Goal: Task Accomplishment & Management: Manage account settings

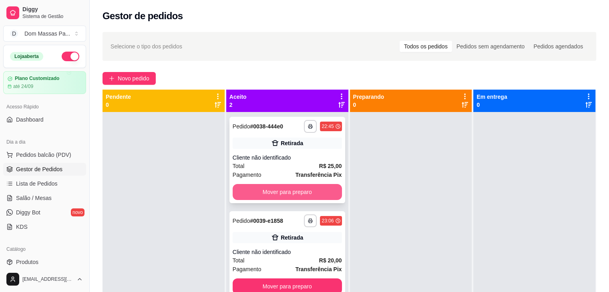
click at [299, 189] on button "Mover para preparo" at bounding box center [287, 192] width 109 height 16
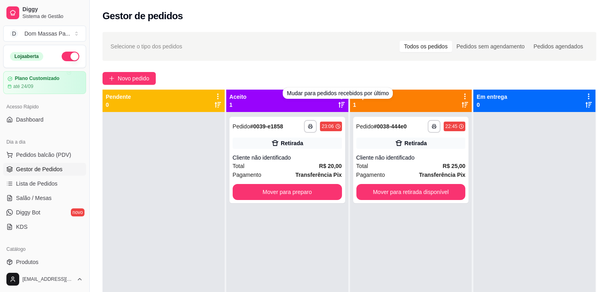
click at [339, 94] on div "Mudar para pedidos recebidos por último" at bounding box center [338, 93] width 110 height 11
click at [341, 62] on div "**********" at bounding box center [349, 209] width 519 height 364
click at [339, 96] on icon at bounding box center [341, 96] width 7 height 7
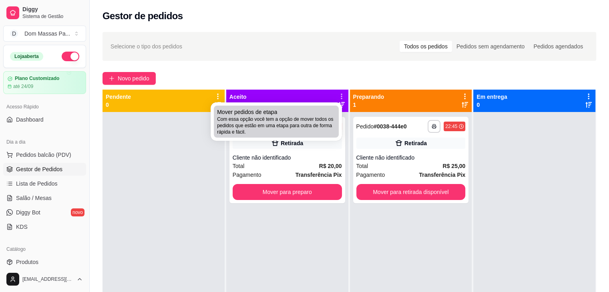
click at [287, 120] on span "Com essa opção você tem a opção de mover todos os pedidos que estão em uma etap…" at bounding box center [276, 125] width 118 height 19
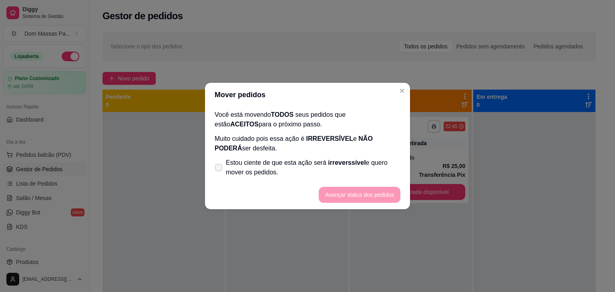
click at [220, 164] on span at bounding box center [219, 168] width 8 height 8
click at [219, 169] on input "Estou ciente de que esta ação será irreverssível e quero mover os pedidos." at bounding box center [216, 171] width 5 height 5
checkbox input "true"
click at [366, 194] on button "Avançar status dos pedidos" at bounding box center [359, 195] width 79 height 16
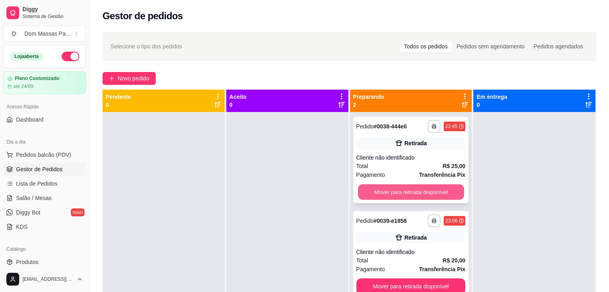
click at [426, 191] on button "Mover para retirada disponível" at bounding box center [411, 192] width 106 height 16
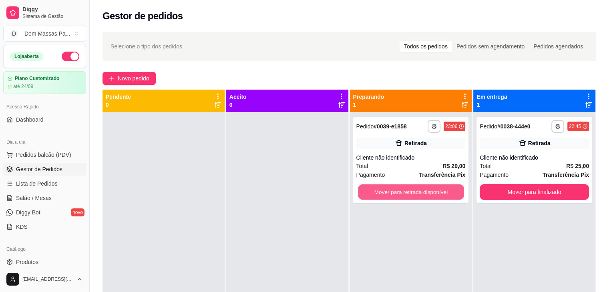
click at [426, 191] on button "Mover para retirada disponível" at bounding box center [411, 192] width 106 height 16
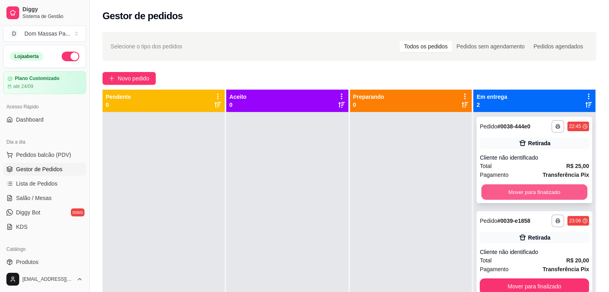
click at [511, 198] on button "Mover para finalizado" at bounding box center [534, 192] width 106 height 16
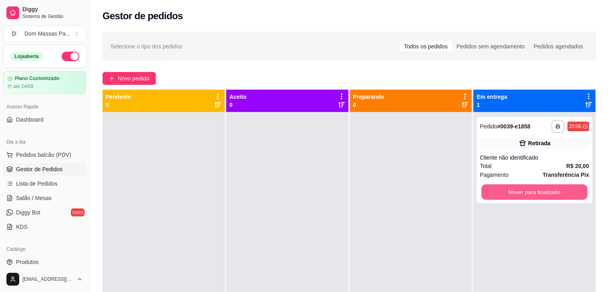
click at [511, 198] on button "Mover para finalizado" at bounding box center [534, 192] width 106 height 16
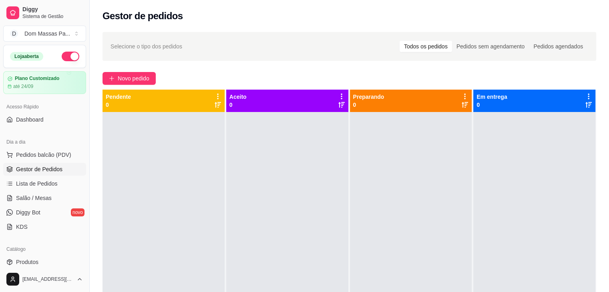
click at [511, 198] on div at bounding box center [534, 258] width 122 height 292
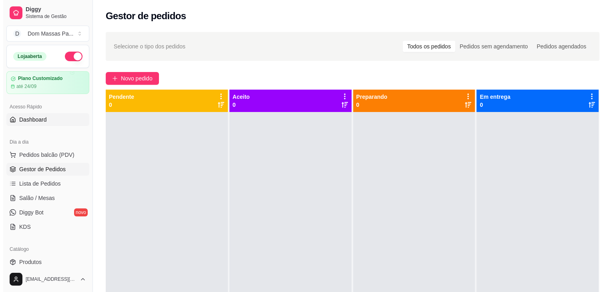
scroll to position [283, 0]
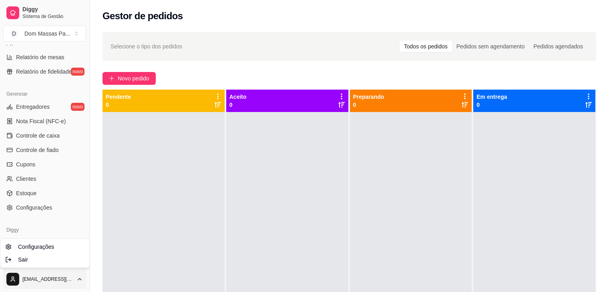
click at [56, 280] on html "Diggy Sistema de Gestão D Dom Massas Pa ... Loja aberta Plano Customizado até 2…" at bounding box center [307, 146] width 615 height 292
click at [43, 262] on div "Sair" at bounding box center [45, 259] width 86 height 13
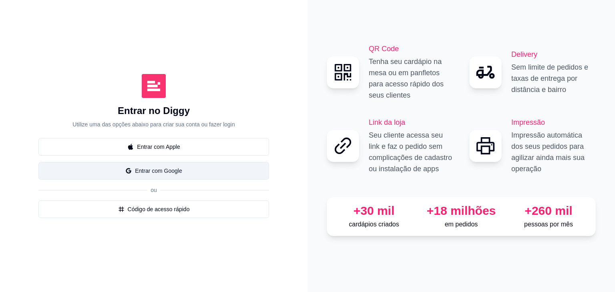
click at [169, 177] on button "Entrar com Google" at bounding box center [153, 171] width 231 height 18
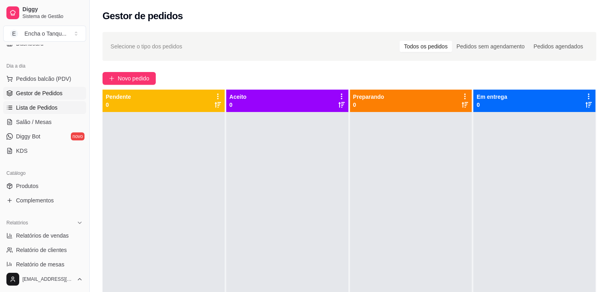
scroll to position [76, 0]
click at [40, 184] on link "Produtos" at bounding box center [44, 185] width 83 height 13
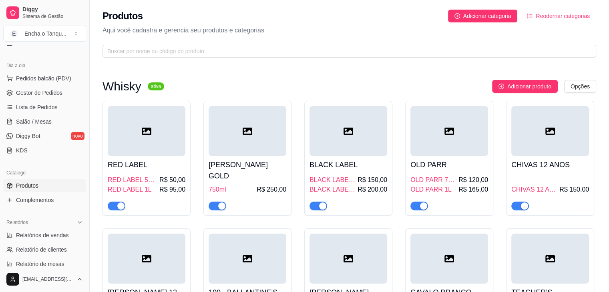
click at [483, 18] on span "Adicionar categoria" at bounding box center [487, 16] width 48 height 9
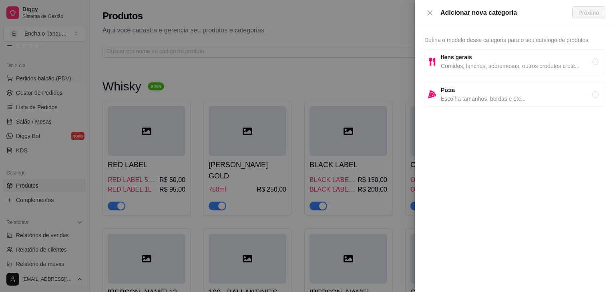
click at [481, 58] on span "Itens gerais" at bounding box center [516, 57] width 151 height 9
radio input "true"
click at [481, 58] on span "Itens gerais" at bounding box center [516, 57] width 151 height 9
click at [591, 11] on span "Próximo" at bounding box center [588, 12] width 20 height 9
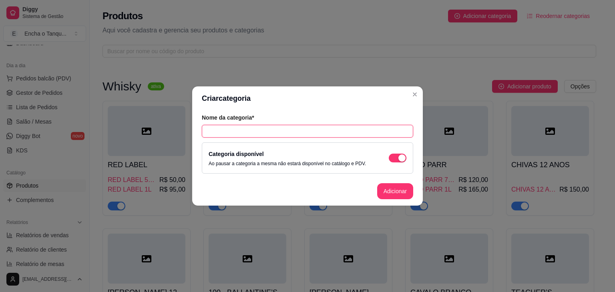
click at [260, 129] on input "text" at bounding box center [307, 131] width 211 height 13
type input "c"
type input "Cachaças"
click at [399, 194] on button "Adicionar" at bounding box center [394, 192] width 35 height 16
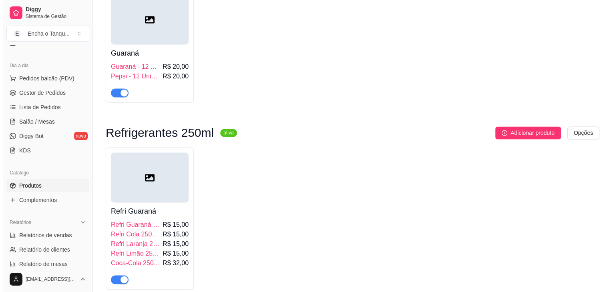
scroll to position [1304, 0]
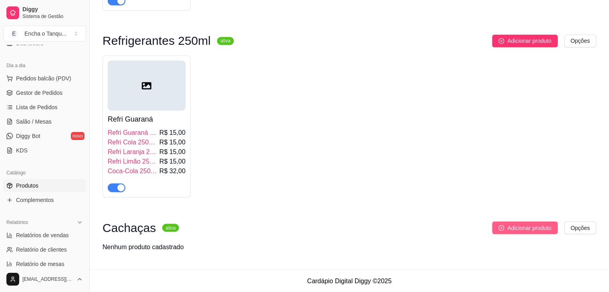
click at [509, 228] on span "Adicionar produto" at bounding box center [529, 227] width 44 height 9
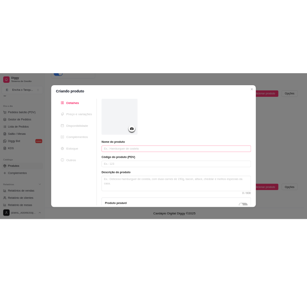
scroll to position [2442, 0]
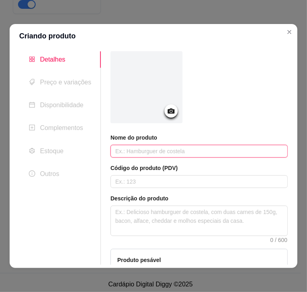
click at [142, 150] on input "text" at bounding box center [198, 151] width 177 height 13
paste input "MATUTA"
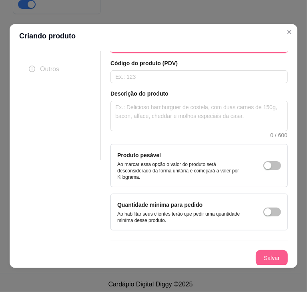
type input "MATUTA"
click at [256, 253] on button "Salvar" at bounding box center [271, 259] width 31 height 16
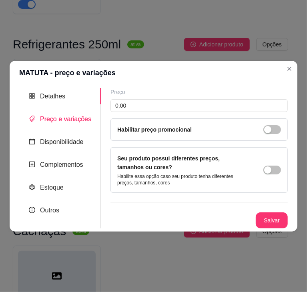
scroll to position [0, 0]
click at [273, 168] on button "button" at bounding box center [272, 170] width 18 height 9
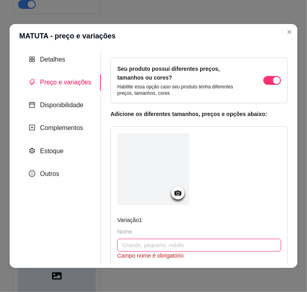
click at [139, 239] on input "text" at bounding box center [199, 245] width 164 height 13
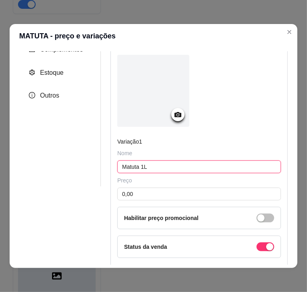
scroll to position [80, 0]
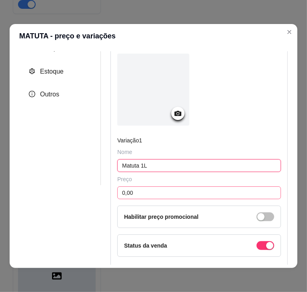
type input "Matuta 1L"
click at [147, 195] on input "0,00" at bounding box center [199, 192] width 164 height 13
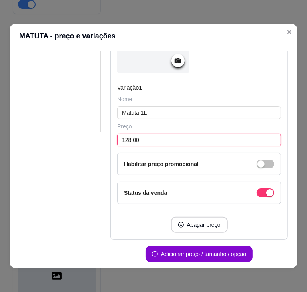
scroll to position [164, 0]
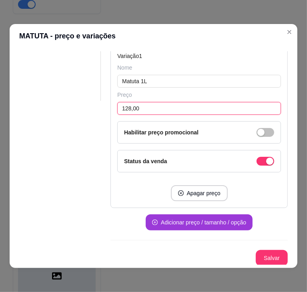
type input "128,00"
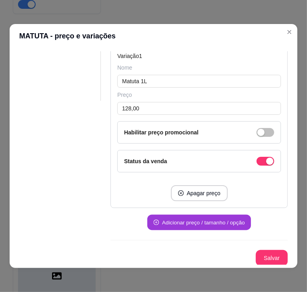
click at [167, 218] on button "Adicionar preço / tamanho / opção" at bounding box center [199, 223] width 104 height 16
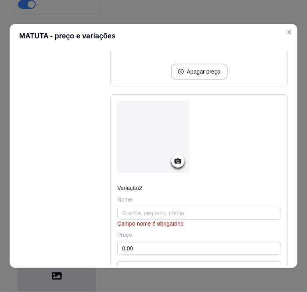
scroll to position [287, 0]
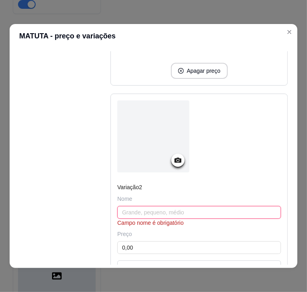
click at [149, 210] on input "text" at bounding box center [199, 212] width 164 height 13
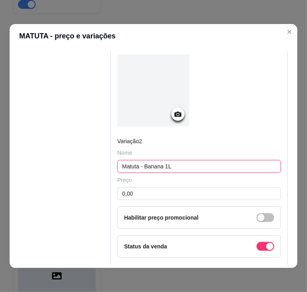
scroll to position [377, 0]
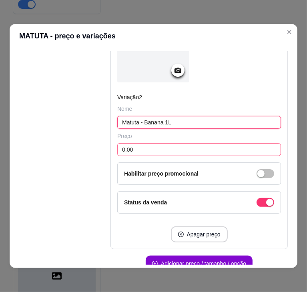
type input "Matuta - Banana 1L"
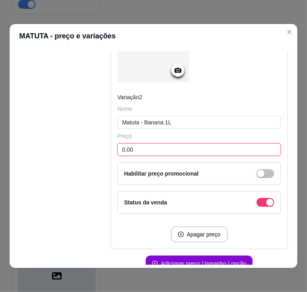
click at [178, 152] on input "0,00" at bounding box center [199, 149] width 164 height 13
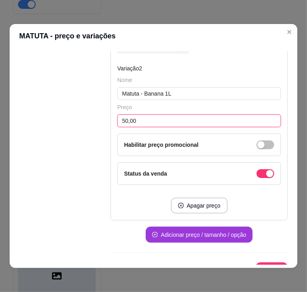
type input "50,00"
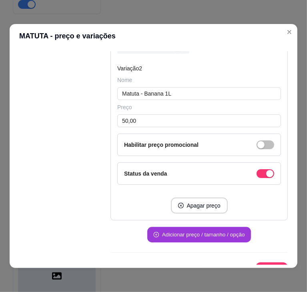
click at [189, 229] on button "Adicionar preço / tamanho / opção" at bounding box center [199, 235] width 104 height 16
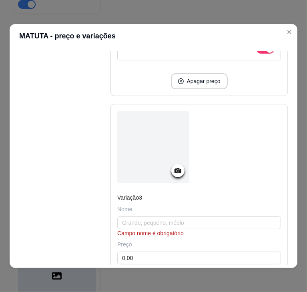
scroll to position [530, 0]
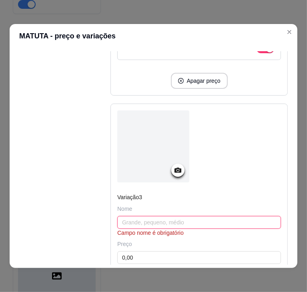
click at [146, 219] on input "text" at bounding box center [199, 222] width 164 height 13
type input "Banana"
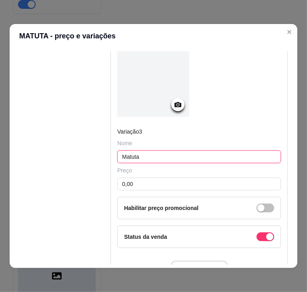
scroll to position [596, 0]
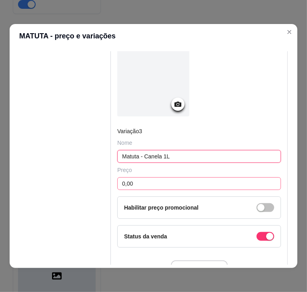
type input "Matuta - Canela 1L"
click at [165, 181] on input "0,00" at bounding box center [199, 183] width 164 height 13
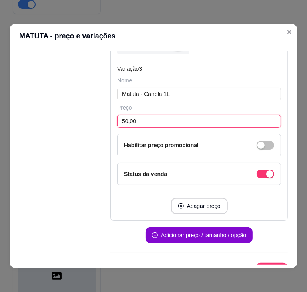
scroll to position [663, 0]
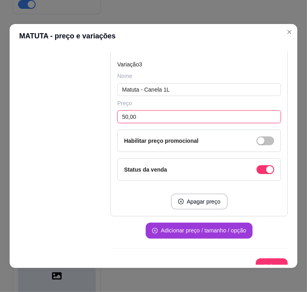
type input "50,00"
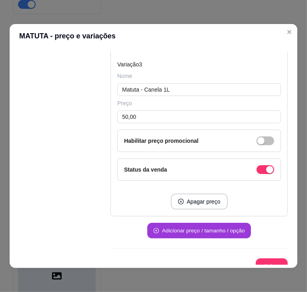
click at [190, 229] on button "Adicionar preço / tamanho / opção" at bounding box center [199, 231] width 104 height 16
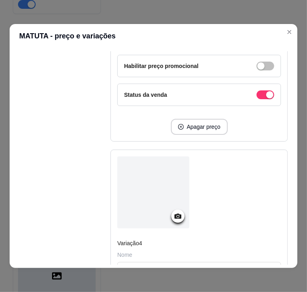
scroll to position [782, 0]
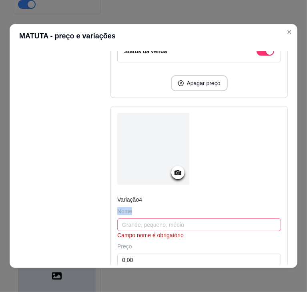
drag, startPoint x: 150, startPoint y: 206, endPoint x: 148, endPoint y: 221, distance: 14.5
click at [148, 221] on div "Nome Campo nome é obrigatório" at bounding box center [199, 223] width 164 height 32
click at [148, 221] on input "text" at bounding box center [199, 225] width 164 height 13
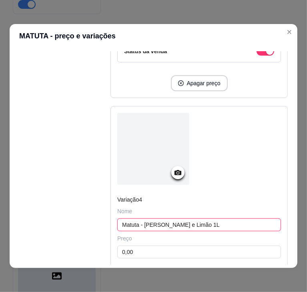
type input "Matuta - [PERSON_NAME] e Limão 1L"
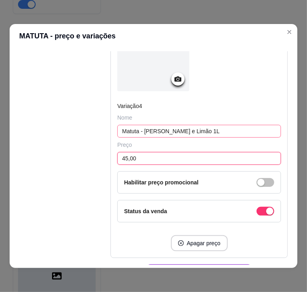
scroll to position [909, 0]
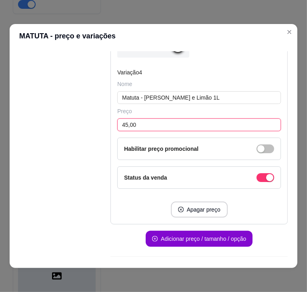
type input "45,00"
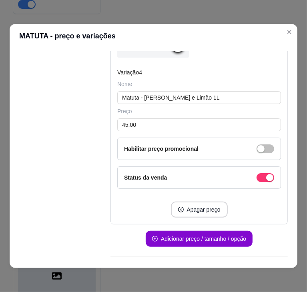
scroll to position [922, 0]
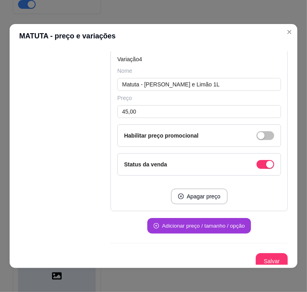
click at [192, 221] on button "Adicionar preço / tamanho / opção" at bounding box center [199, 226] width 104 height 16
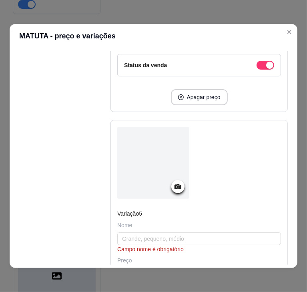
scroll to position [1022, 0]
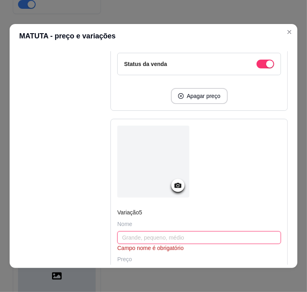
click at [155, 233] on input "text" at bounding box center [199, 237] width 164 height 13
paste input "BÁLSAMO"
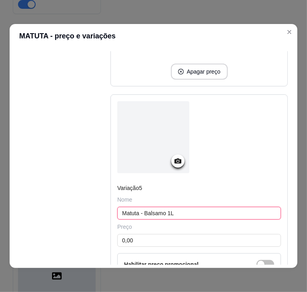
scroll to position [1049, 0]
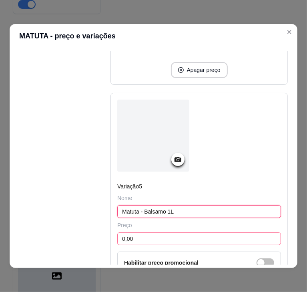
type input "Matuta - Balsamo 1L"
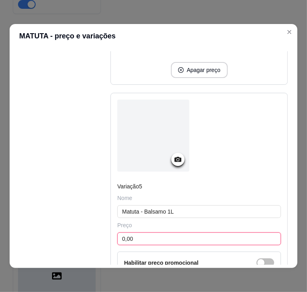
click at [169, 233] on input "0,00" at bounding box center [199, 239] width 164 height 13
type input "40,00"
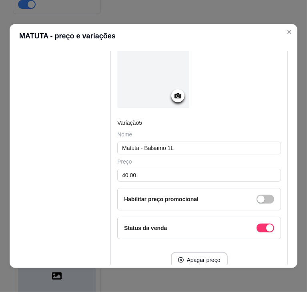
scroll to position [1170, 0]
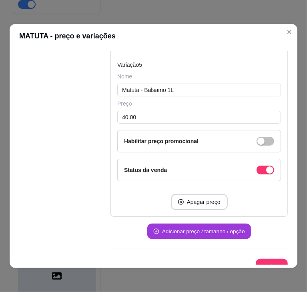
click at [203, 224] on button "Adicionar preço / tamanho / opção" at bounding box center [199, 232] width 104 height 16
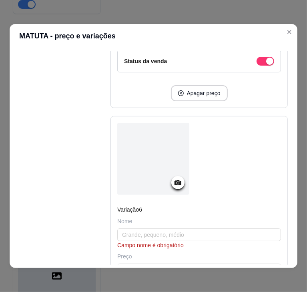
scroll to position [1284, 0]
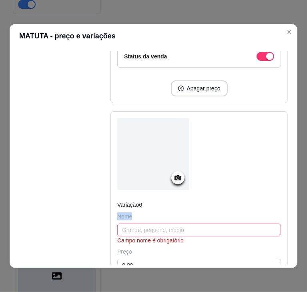
drag, startPoint x: 149, startPoint y: 209, endPoint x: 146, endPoint y: 223, distance: 15.1
click at [146, 223] on div "Nome Campo nome é obrigatório" at bounding box center [199, 229] width 164 height 32
click at [146, 224] on input "text" at bounding box center [199, 230] width 164 height 13
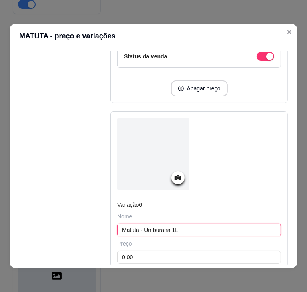
type input "Matuta - Umburana 1L"
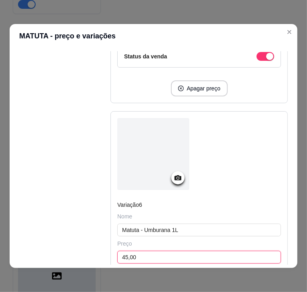
type input "45,00"
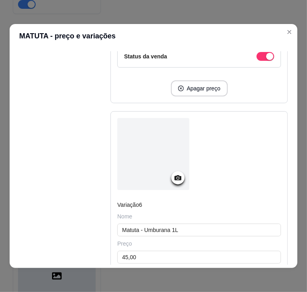
click at [226, 180] on div at bounding box center [199, 155] width 164 height 74
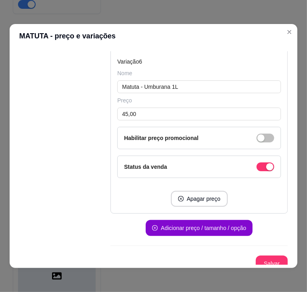
scroll to position [2, 0]
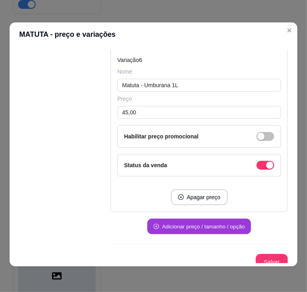
click at [208, 224] on button "Adicionar preço / tamanho / opção" at bounding box center [199, 227] width 104 height 16
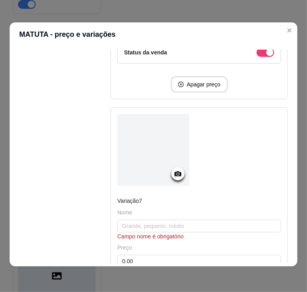
scroll to position [1543, 0]
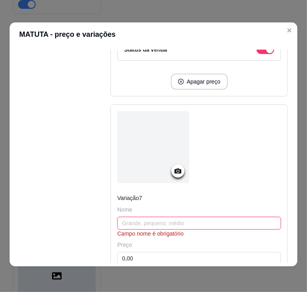
click at [158, 217] on input "text" at bounding box center [199, 223] width 164 height 13
type input "Matuta - Maçã Verde 1L"
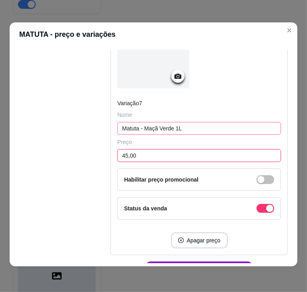
scroll to position [1680, 0]
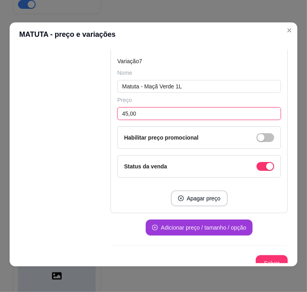
type input "45,00"
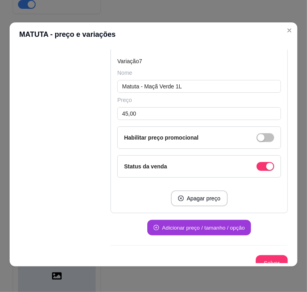
click at [181, 220] on button "Adicionar preço / tamanho / opção" at bounding box center [199, 228] width 104 height 16
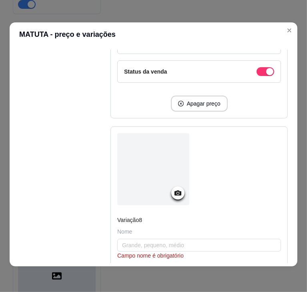
scroll to position [1798, 0]
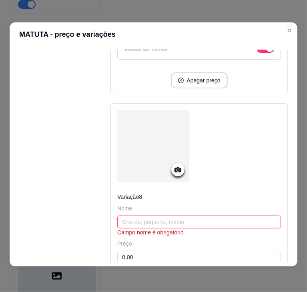
click at [161, 216] on input "text" at bounding box center [199, 222] width 164 height 13
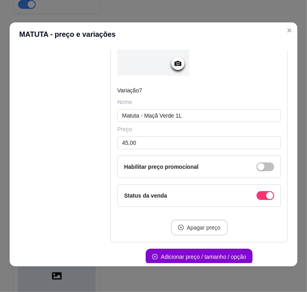
scroll to position [1680, 0]
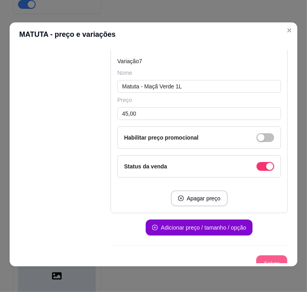
click at [256, 256] on button "Salvar" at bounding box center [271, 264] width 31 height 16
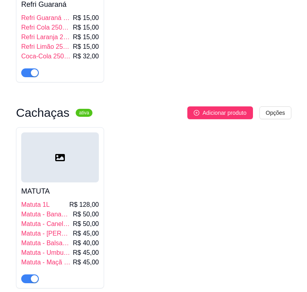
scroll to position [2594, 0]
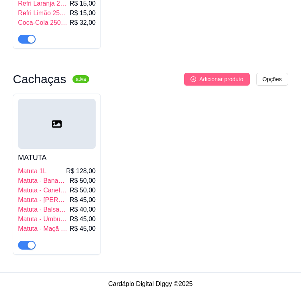
click at [229, 80] on button "Adicionar produto" at bounding box center [217, 79] width 66 height 13
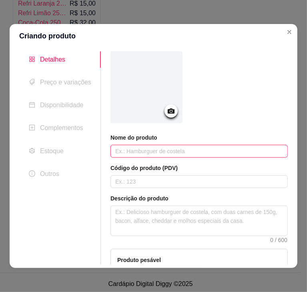
click at [152, 150] on input "text" at bounding box center [198, 151] width 177 height 13
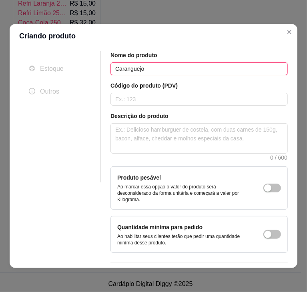
scroll to position [105, 0]
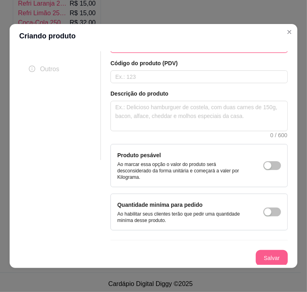
type input "Caranguejo"
click at [269, 257] on button "Salvar" at bounding box center [272, 258] width 32 height 16
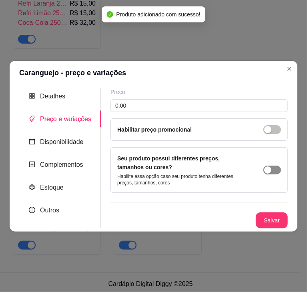
click at [271, 174] on span "button" at bounding box center [272, 170] width 18 height 9
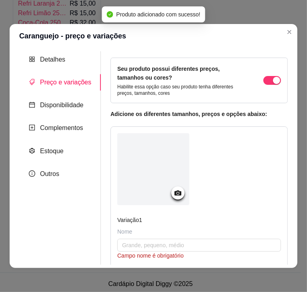
scroll to position [59, 0]
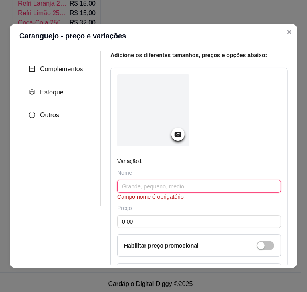
click at [166, 186] on input "text" at bounding box center [199, 186] width 164 height 13
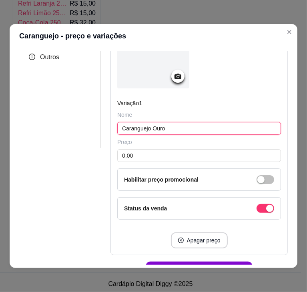
scroll to position [118, 0]
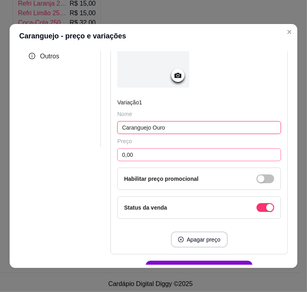
type input "Caranguejo Ouro"
click at [159, 152] on input "0,00" at bounding box center [199, 154] width 164 height 13
type input "0,00"
click at [182, 127] on input "Caranguejo Ouro" at bounding box center [199, 127] width 164 height 13
type input "Caranguejo Ouro - Litro"
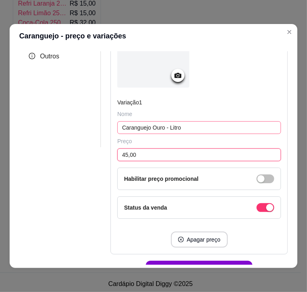
scroll to position [164, 0]
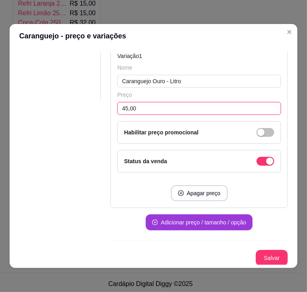
type input "45,00"
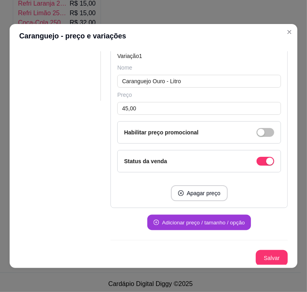
click at [198, 221] on button "Adicionar preço / tamanho / opção" at bounding box center [199, 223] width 104 height 16
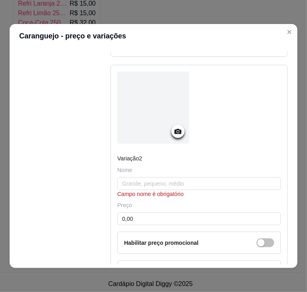
scroll to position [349, 0]
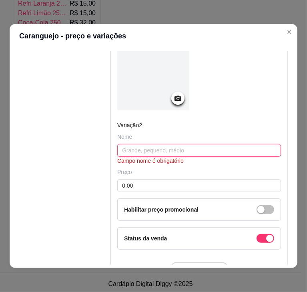
click at [152, 150] on input "text" at bounding box center [199, 150] width 164 height 13
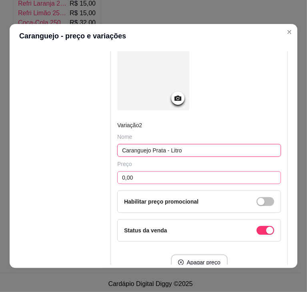
type input "Caranguejo Prata - Litro"
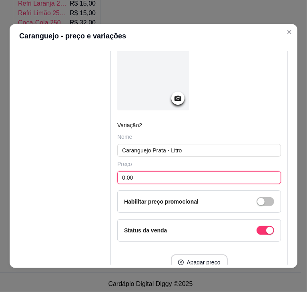
click at [144, 178] on input "0,00" at bounding box center [199, 177] width 164 height 13
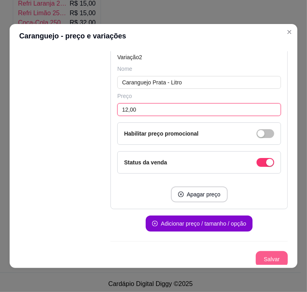
type input "12,00"
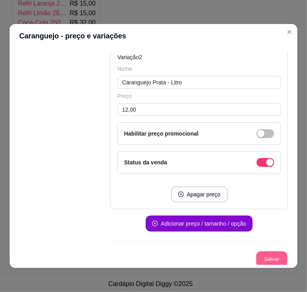
click at [256, 254] on button "Salvar" at bounding box center [271, 260] width 31 height 16
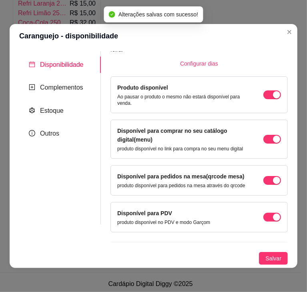
scroll to position [53, 0]
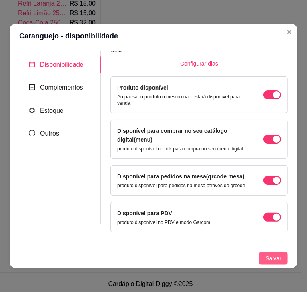
click at [265, 261] on span "Salvar" at bounding box center [273, 258] width 16 height 9
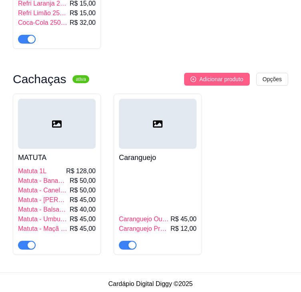
click at [213, 75] on span "Adicionar produto" at bounding box center [221, 79] width 44 height 9
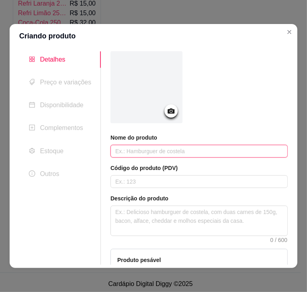
click at [168, 153] on input "text" at bounding box center [198, 151] width 177 height 13
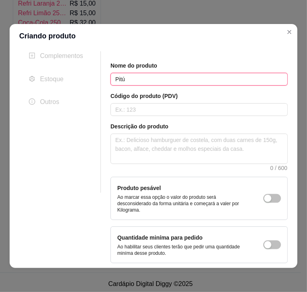
scroll to position [105, 0]
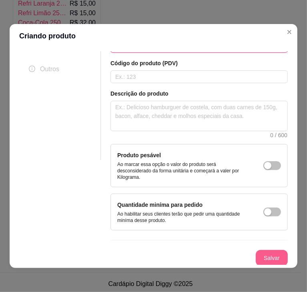
type input "Pitú"
click at [265, 255] on button "Salvar" at bounding box center [271, 259] width 31 height 16
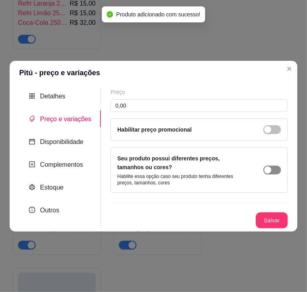
click at [272, 170] on button "button" at bounding box center [272, 170] width 18 height 9
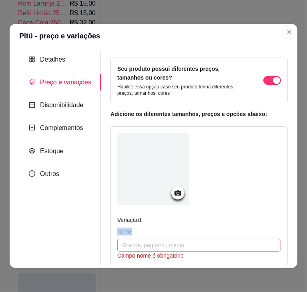
drag, startPoint x: 149, startPoint y: 231, endPoint x: 149, endPoint y: 246, distance: 15.6
click at [149, 246] on div "Nome Campo nome é obrigatório" at bounding box center [199, 244] width 164 height 32
click at [149, 246] on input "text" at bounding box center [199, 245] width 164 height 13
type input "Pitú - Litro"
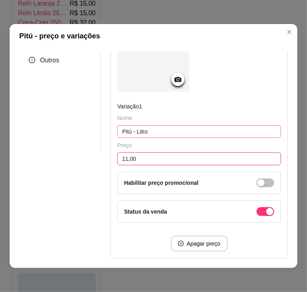
scroll to position [164, 0]
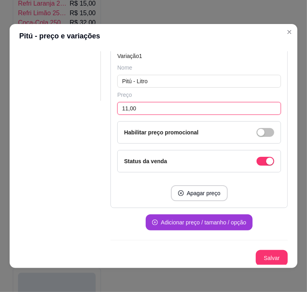
type input "11,00"
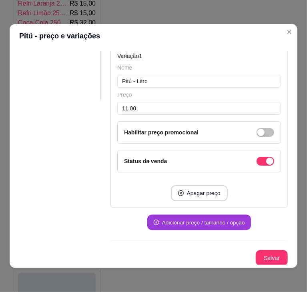
click at [189, 217] on button "Adicionar preço / tamanho / opção" at bounding box center [199, 223] width 104 height 16
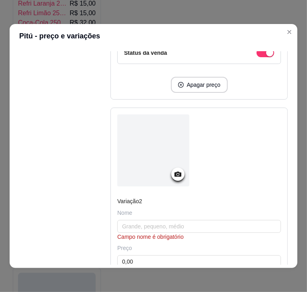
scroll to position [322, 0]
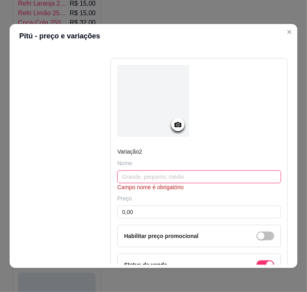
click at [152, 178] on input "text" at bounding box center [199, 176] width 164 height 13
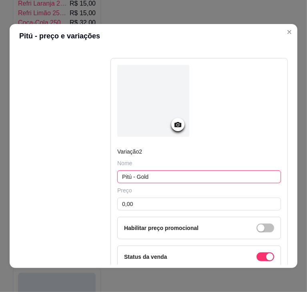
type input "Pitú - Gold"
type input "50,00"
click at [152, 178] on input "Pitú - Gold" at bounding box center [199, 176] width 164 height 13
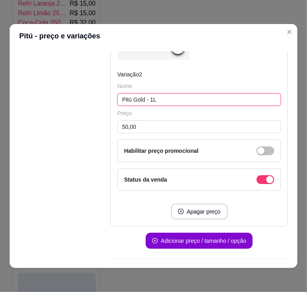
scroll to position [409, 0]
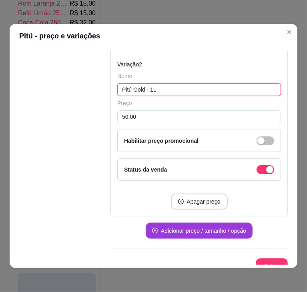
type input "Pitú Gold - 1L"
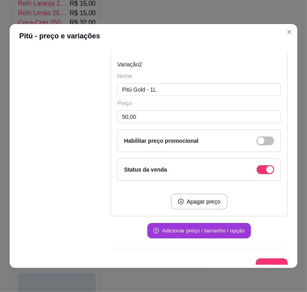
click at [173, 227] on button "Adicionar preço / tamanho / opção" at bounding box center [199, 231] width 104 height 16
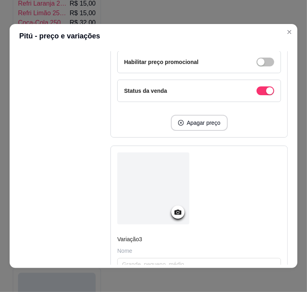
scroll to position [539, 0]
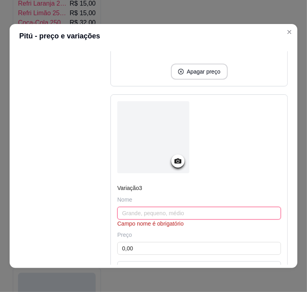
click at [141, 209] on input "text" at bounding box center [199, 213] width 164 height 13
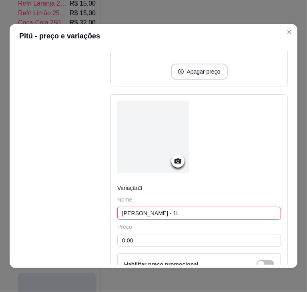
type input "[PERSON_NAME] - 1L"
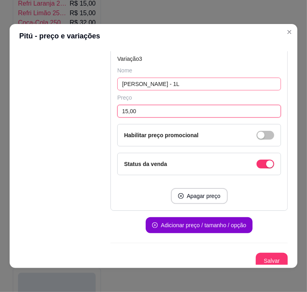
scroll to position [669, 0]
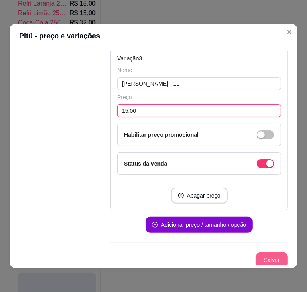
type input "15,00"
click at [259, 253] on button "Salvar" at bounding box center [271, 261] width 31 height 16
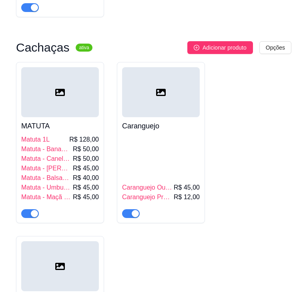
scroll to position [2611, 0]
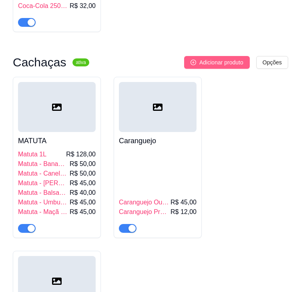
click at [219, 62] on span "Adicionar produto" at bounding box center [221, 62] width 44 height 9
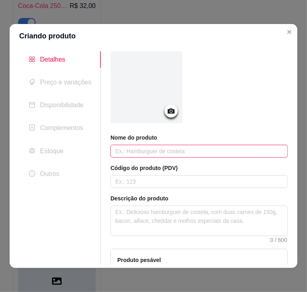
click at [167, 154] on input "text" at bounding box center [198, 151] width 177 height 13
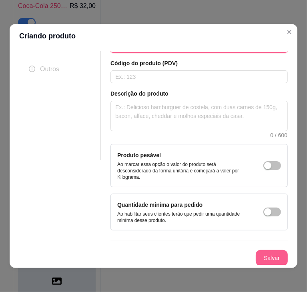
type input "Mata Limpa"
click at [259, 251] on button "Salvar" at bounding box center [271, 259] width 31 height 16
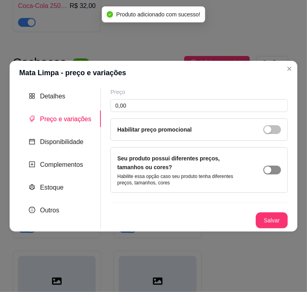
click at [272, 169] on button "button" at bounding box center [272, 170] width 18 height 9
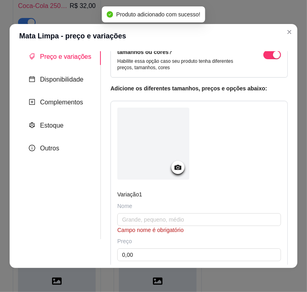
scroll to position [26, 0]
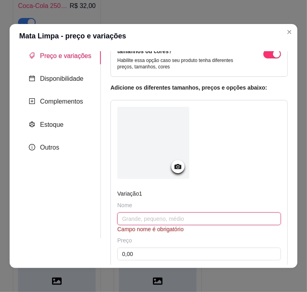
click at [150, 217] on input "text" at bounding box center [199, 219] width 164 height 13
click at [154, 219] on input "Mata Limpa - Prata 1L" at bounding box center [199, 219] width 164 height 13
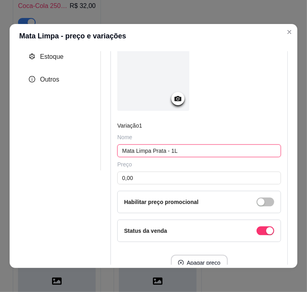
scroll to position [95, 0]
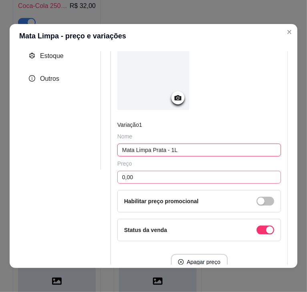
type input "Mata Limpa Prata - 1L"
click at [166, 177] on input "0,00" at bounding box center [199, 177] width 164 height 13
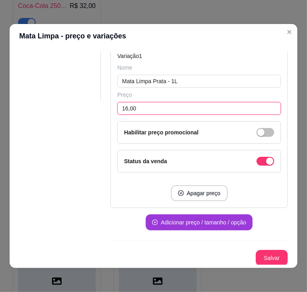
type input "16,00"
click at [190, 217] on button "Adicionar preço / tamanho / opção" at bounding box center [199, 223] width 107 height 16
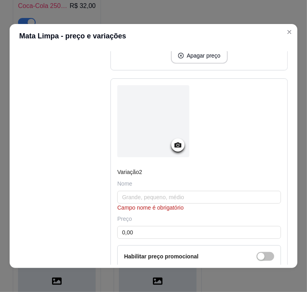
scroll to position [302, 0]
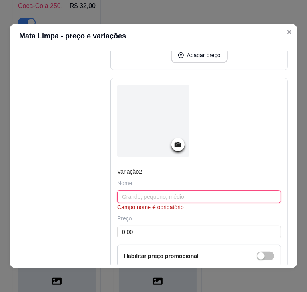
click at [182, 192] on input "text" at bounding box center [199, 196] width 164 height 13
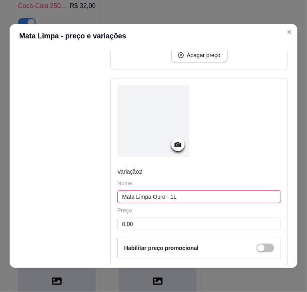
type input "Mata Limpa Ouro - 1L"
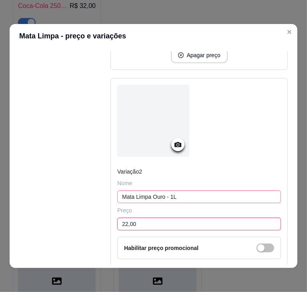
scroll to position [417, 0]
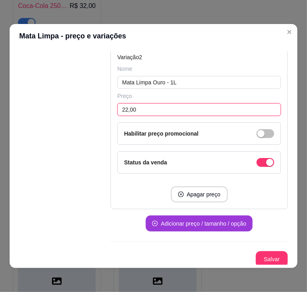
type input "22,00"
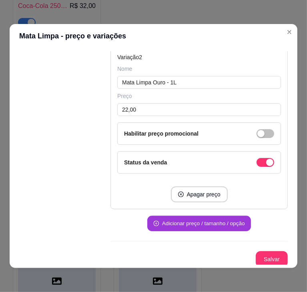
click at [198, 222] on button "Adicionar preço / tamanho / opção" at bounding box center [199, 224] width 104 height 16
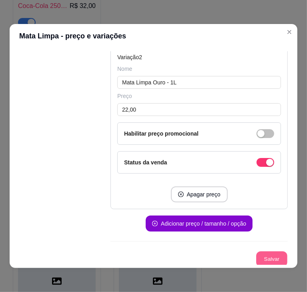
click at [264, 256] on button "Salvar" at bounding box center [271, 260] width 31 height 16
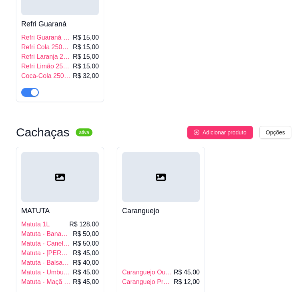
scroll to position [2536, 0]
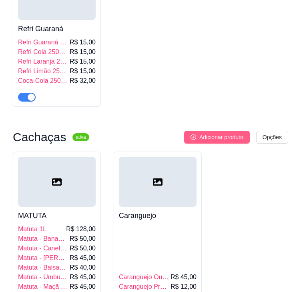
click at [225, 133] on span "Adicionar produto" at bounding box center [221, 137] width 44 height 9
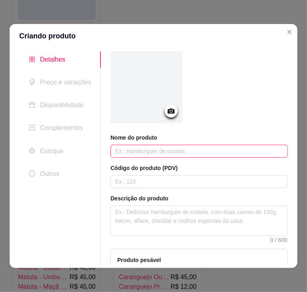
click at [133, 147] on input "text" at bounding box center [198, 151] width 177 height 13
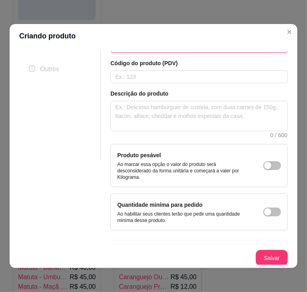
scroll to position [2, 0]
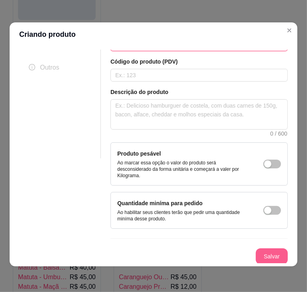
type input "Cabaré"
click at [261, 254] on button "Salvar" at bounding box center [271, 257] width 31 height 16
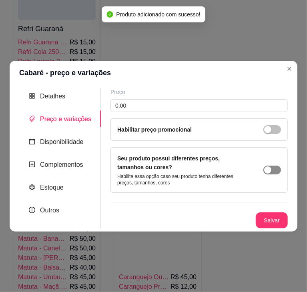
click at [272, 172] on button "button" at bounding box center [272, 170] width 18 height 9
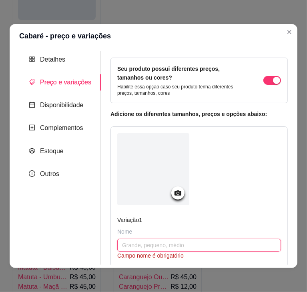
click at [145, 243] on input "text" at bounding box center [199, 245] width 164 height 13
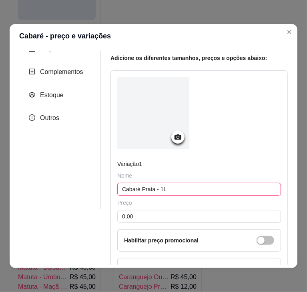
scroll to position [57, 0]
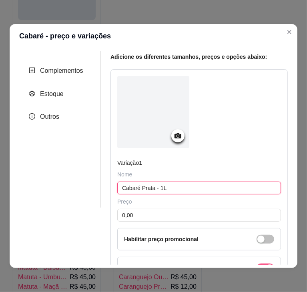
type input "Cabaré Prata - 1L"
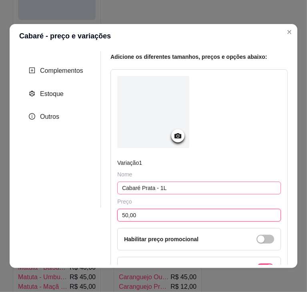
scroll to position [164, 0]
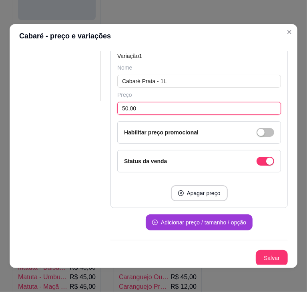
type input "50,00"
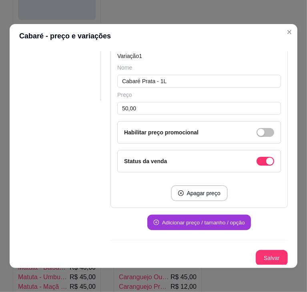
click at [211, 225] on button "Adicionar preço / tamanho / opção" at bounding box center [199, 223] width 104 height 16
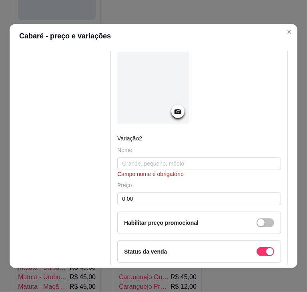
scroll to position [337, 0]
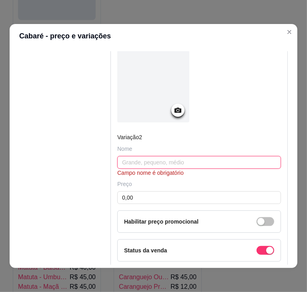
click at [165, 163] on input "text" at bounding box center [199, 162] width 164 height 13
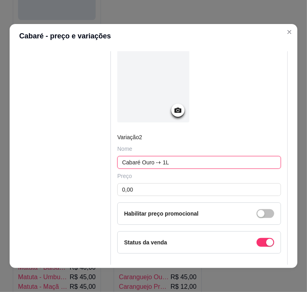
type input "Cabaré Ouro -+ 1L"
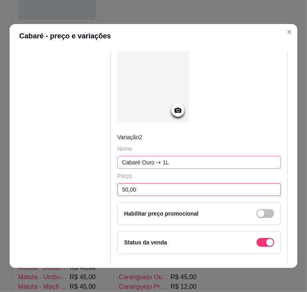
scroll to position [417, 0]
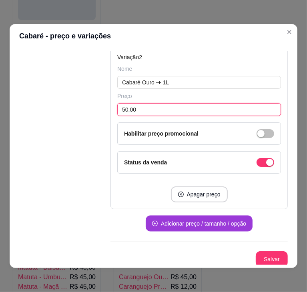
type input "50,00"
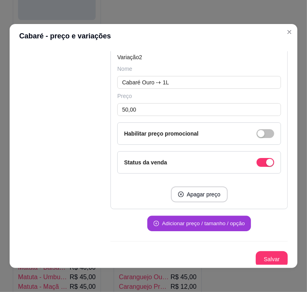
click at [192, 221] on button "Adicionar preço / tamanho / opção" at bounding box center [199, 224] width 104 height 16
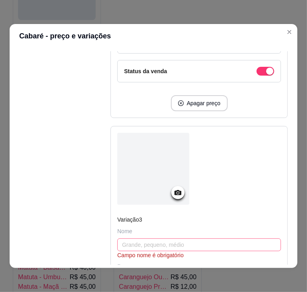
scroll to position [508, 0]
click at [147, 245] on input "text" at bounding box center [199, 244] width 164 height 13
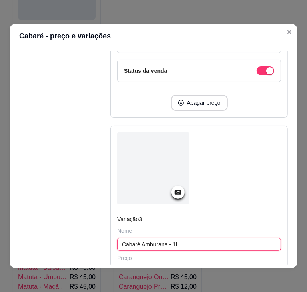
type input "Cabaré Amburana - 1L"
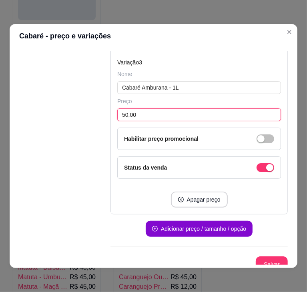
scroll to position [669, 0]
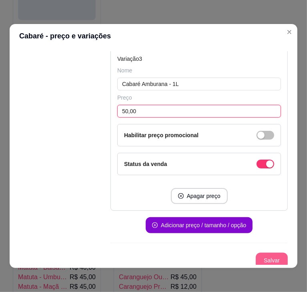
type input "50,00"
click at [261, 253] on button "Salvar" at bounding box center [271, 261] width 31 height 16
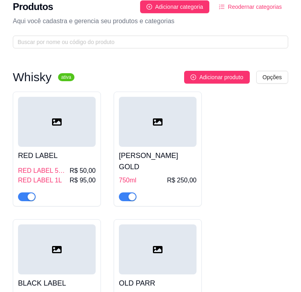
scroll to position [0, 0]
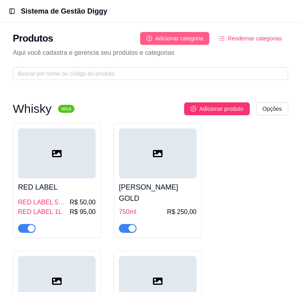
click at [196, 34] on button "Adicionar categoria" at bounding box center [175, 38] width 70 height 13
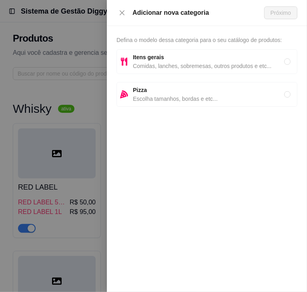
click at [171, 65] on span "Comidas, lanches, sobremesas, outros produtos e etc..." at bounding box center [208, 66] width 151 height 9
radio input "true"
click at [290, 10] on span "Próximo" at bounding box center [281, 12] width 20 height 9
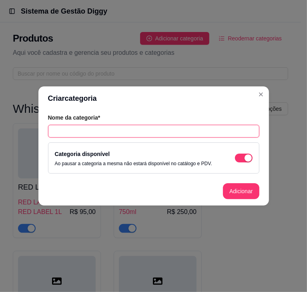
click at [170, 135] on input "text" at bounding box center [153, 131] width 211 height 13
type input "Cachaças 300ml"
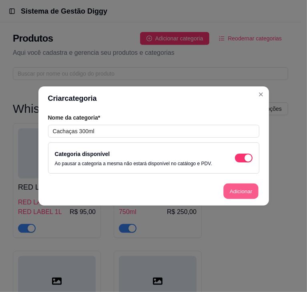
click at [245, 190] on button "Adicionar" at bounding box center [240, 192] width 35 height 16
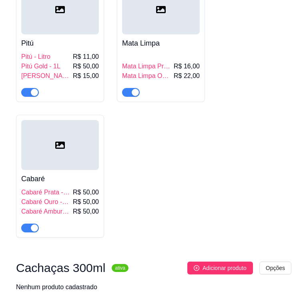
scroll to position [2921, 0]
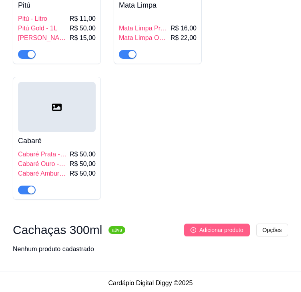
click at [231, 226] on span "Adicionar produto" at bounding box center [221, 230] width 44 height 9
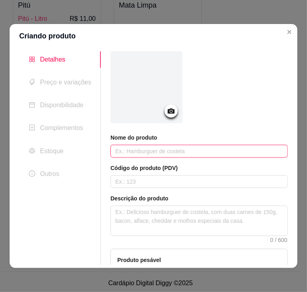
click at [152, 149] on input "text" at bounding box center [198, 151] width 177 height 13
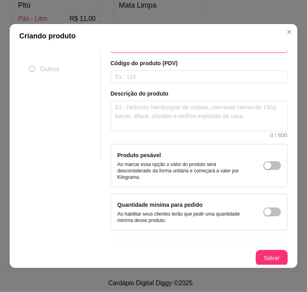
scroll to position [2, 0]
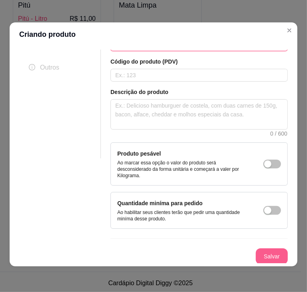
type input "Matuta"
click at [256, 249] on button "Salvar" at bounding box center [271, 257] width 31 height 16
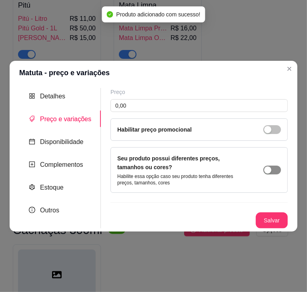
click at [273, 170] on button "button" at bounding box center [272, 170] width 18 height 9
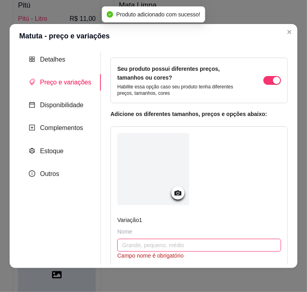
click at [165, 244] on input "text" at bounding box center [199, 245] width 164 height 13
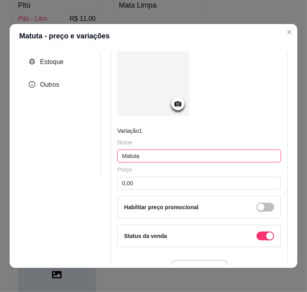
scroll to position [107, 0]
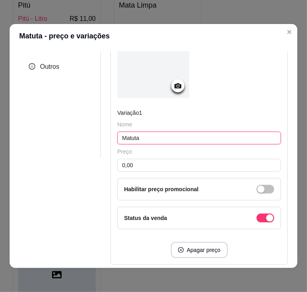
type input "Matuta"
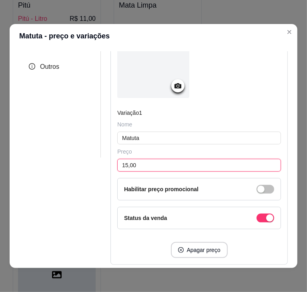
scroll to position [164, 0]
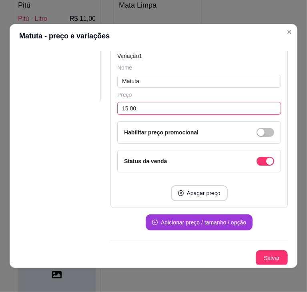
type input "15,00"
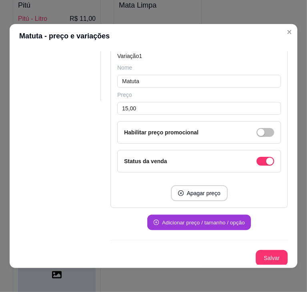
click at [179, 220] on button "Adicionar preço / tamanho / opção" at bounding box center [199, 223] width 104 height 16
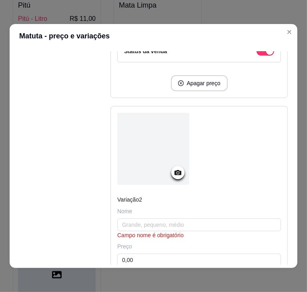
scroll to position [287, 0]
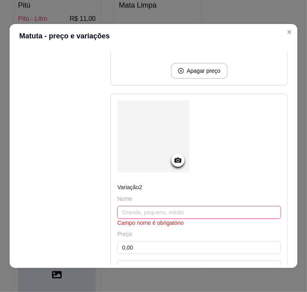
click at [180, 206] on input "text" at bounding box center [199, 212] width 164 height 13
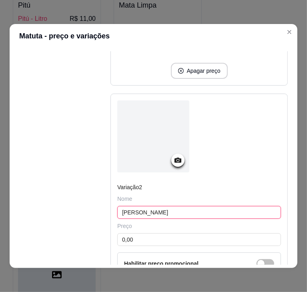
click at [180, 206] on input "[PERSON_NAME]" at bounding box center [199, 212] width 164 height 13
type input "Matuta Banana 300ml"
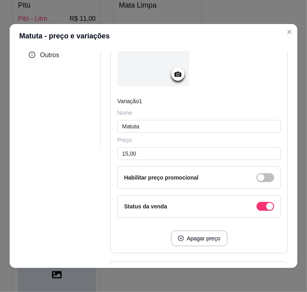
scroll to position [115, 0]
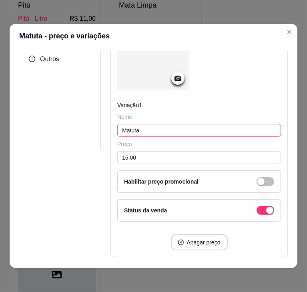
type input "15,00"
click at [179, 125] on input "Matuta" at bounding box center [199, 130] width 164 height 13
type input "Matuta - 300ml"
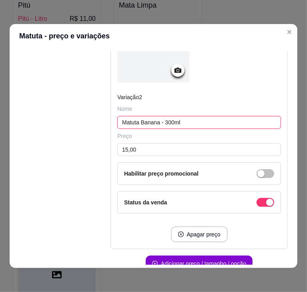
scroll to position [417, 0]
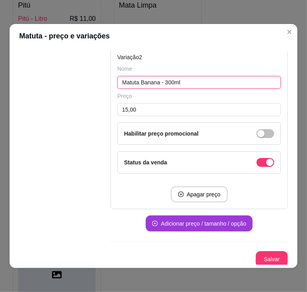
type input "Matuta Banana - 300ml"
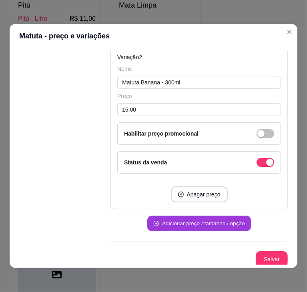
click at [204, 223] on button "Adicionar preço / tamanho / opção" at bounding box center [199, 224] width 104 height 16
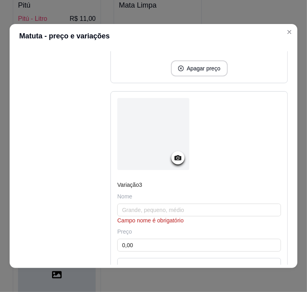
scroll to position [567, 0]
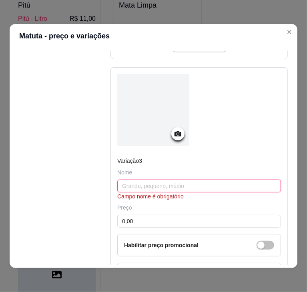
click at [162, 181] on input "text" at bounding box center [199, 186] width 164 height 13
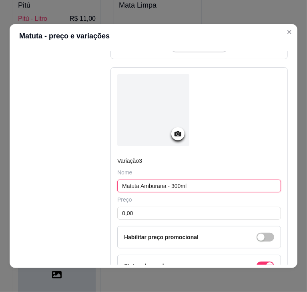
type input "Matuta Amburana - 300ml"
type input "15,00"
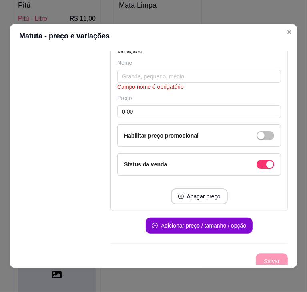
scroll to position [2, 0]
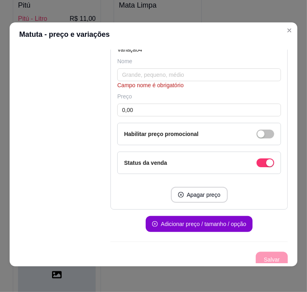
click at [168, 81] on div "Campo nome é obrigatório" at bounding box center [199, 85] width 164 height 8
click at [176, 72] on input "text" at bounding box center [199, 74] width 164 height 13
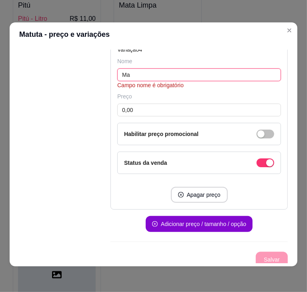
scroll to position [922, 0]
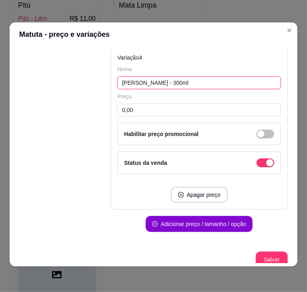
type input "[PERSON_NAME] - 300ml"
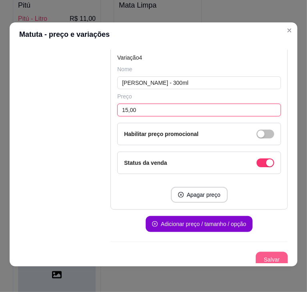
type input "15,00"
click at [265, 256] on button "Salvar" at bounding box center [271, 260] width 31 height 16
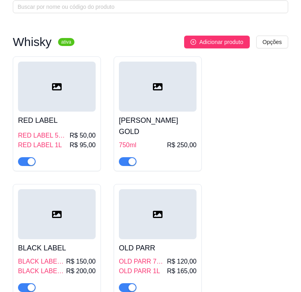
scroll to position [0, 0]
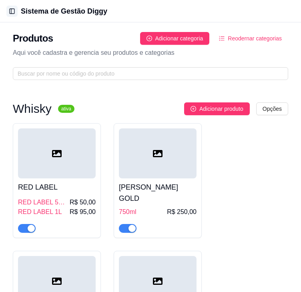
click at [10, 12] on button "Toggle Sidebar" at bounding box center [11, 11] width 11 height 11
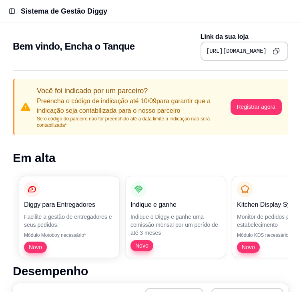
click at [275, 50] on icon "Copy to clipboard" at bounding box center [276, 51] width 7 height 7
